Goal: Navigation & Orientation: Find specific page/section

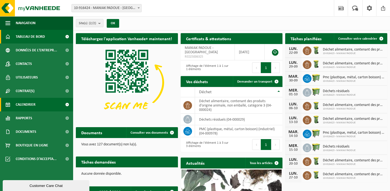
click at [25, 105] on span "Calendrier" at bounding box center [26, 105] width 20 height 14
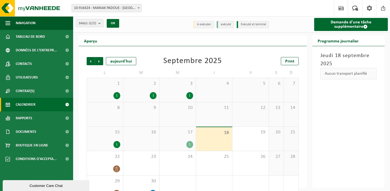
scroll to position [14, 0]
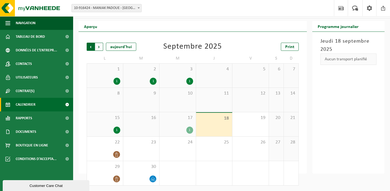
click at [99, 46] on span "Suivant" at bounding box center [99, 47] width 8 height 8
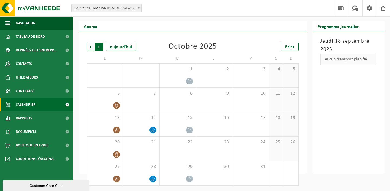
click at [92, 48] on span "Précédent" at bounding box center [91, 47] width 8 height 8
